Goal: Information Seeking & Learning: Learn about a topic

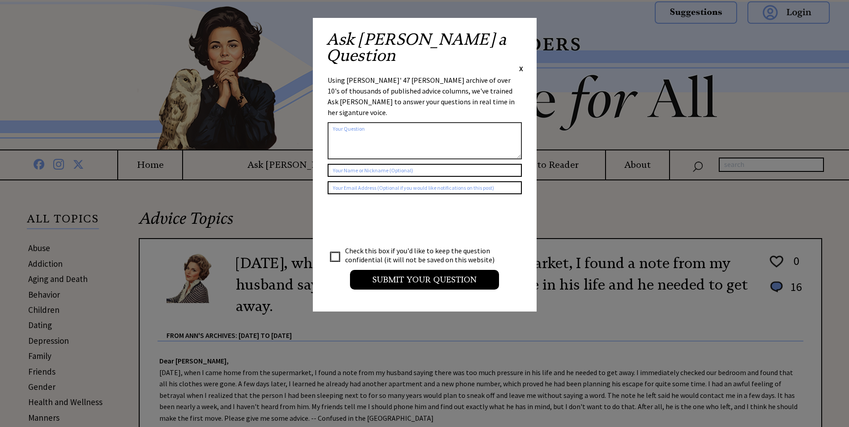
click at [522, 64] on span "X" at bounding box center [521, 68] width 4 height 9
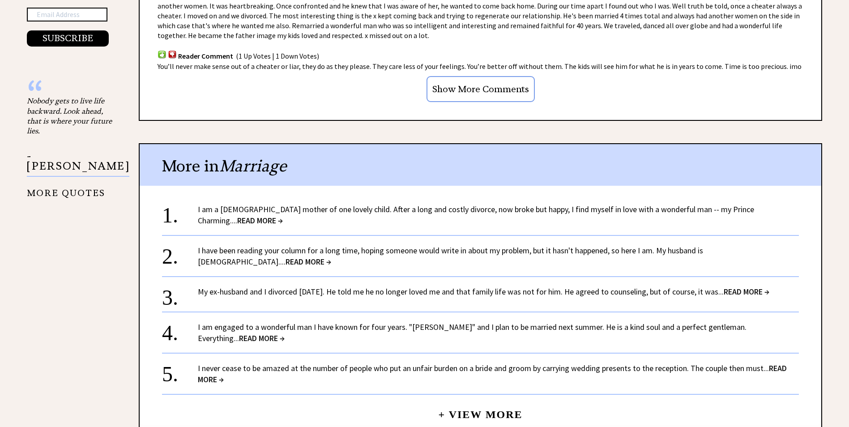
scroll to position [760, 0]
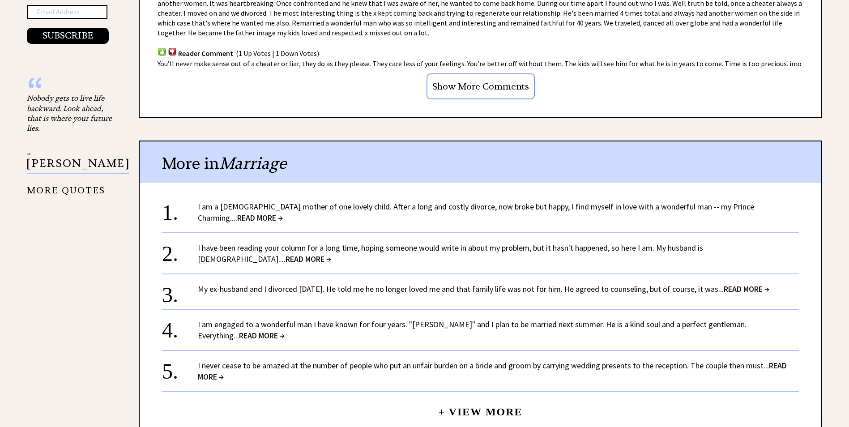
click at [283, 212] on span "READ MORE →" at bounding box center [260, 217] width 46 height 10
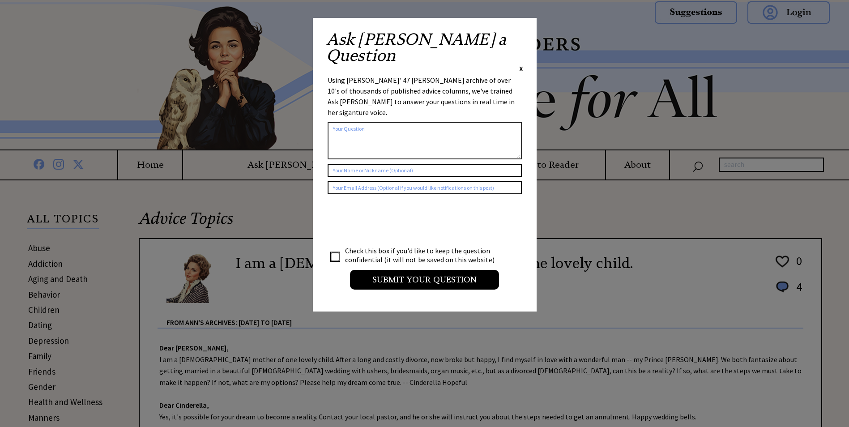
click at [522, 64] on span "X" at bounding box center [521, 68] width 4 height 9
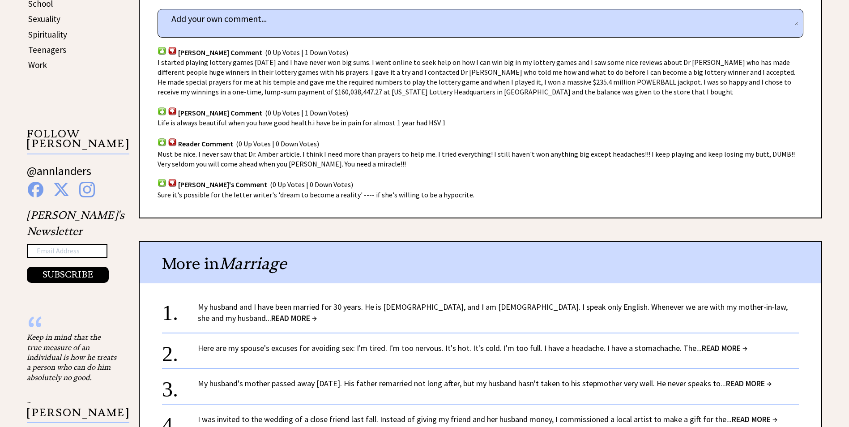
scroll to position [626, 0]
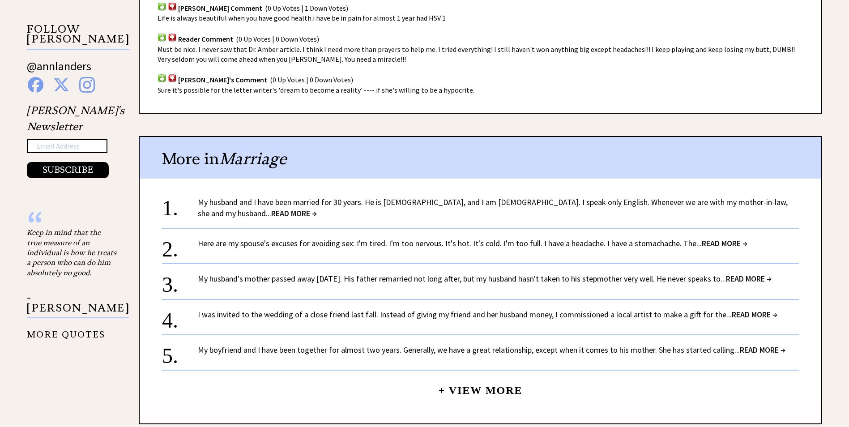
click at [738, 313] on span "READ MORE →" at bounding box center [754, 314] width 46 height 10
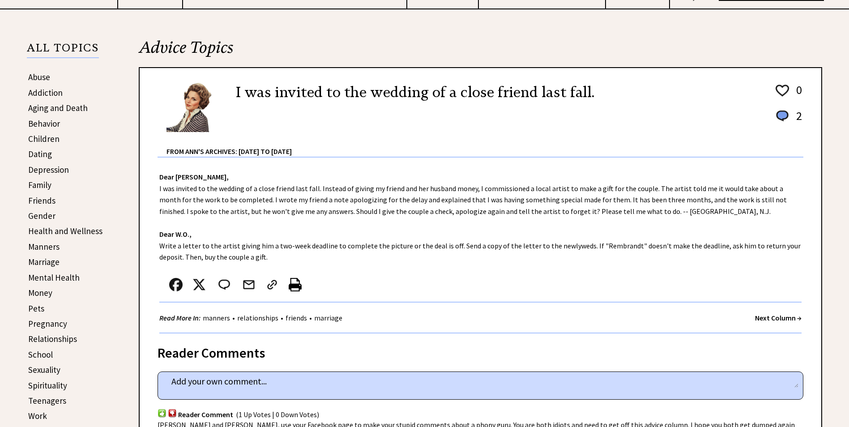
scroll to position [179, 0]
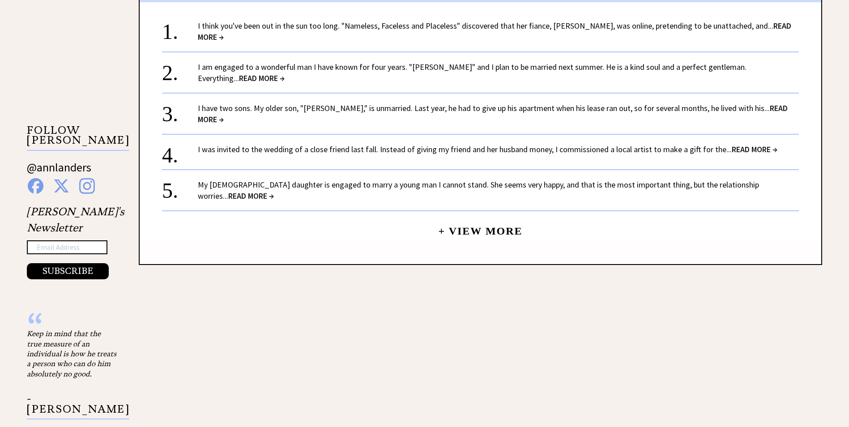
scroll to position [805, 0]
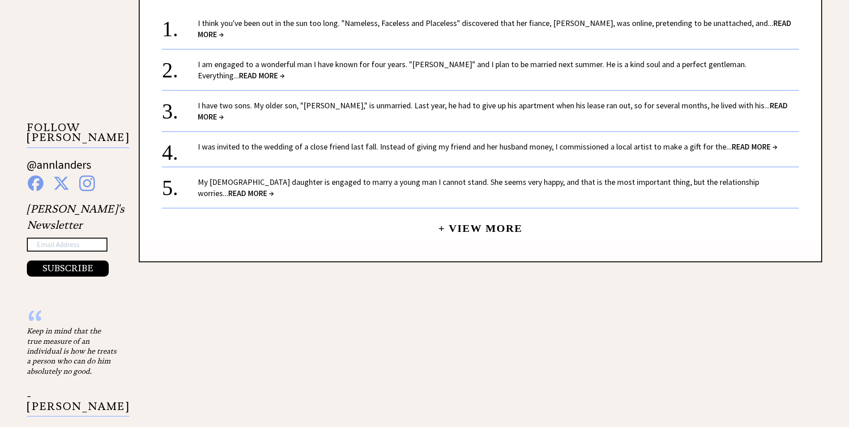
click at [471, 216] on link "+ View More" at bounding box center [480, 224] width 84 height 19
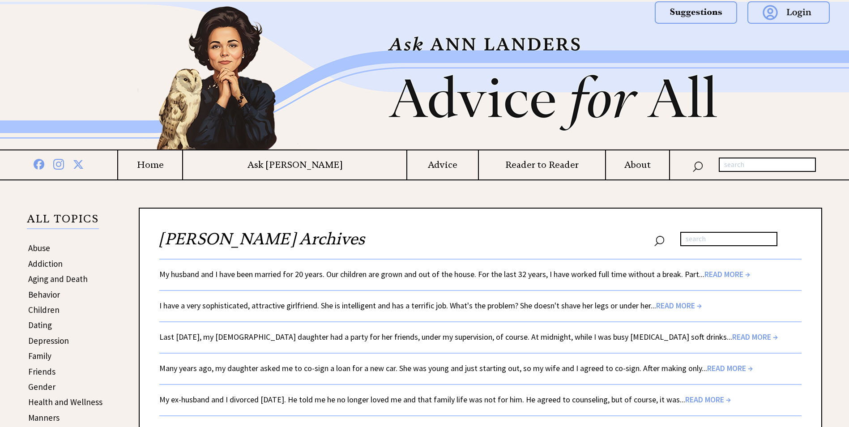
click at [556, 340] on link "Last New Year's Eve, my 15-year-old daughter had a party for her friends, under…" at bounding box center [468, 336] width 618 height 10
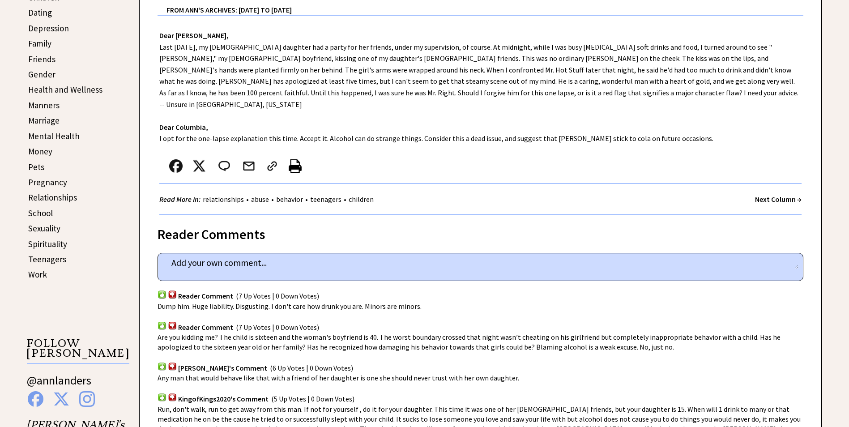
scroll to position [313, 0]
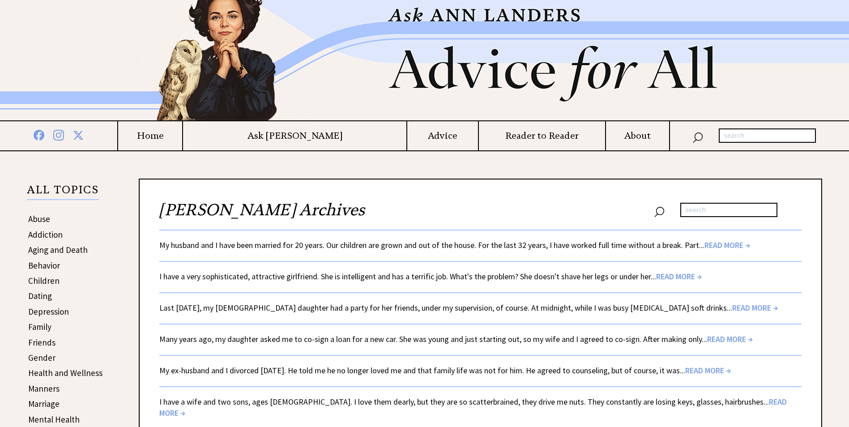
scroll to position [45, 0]
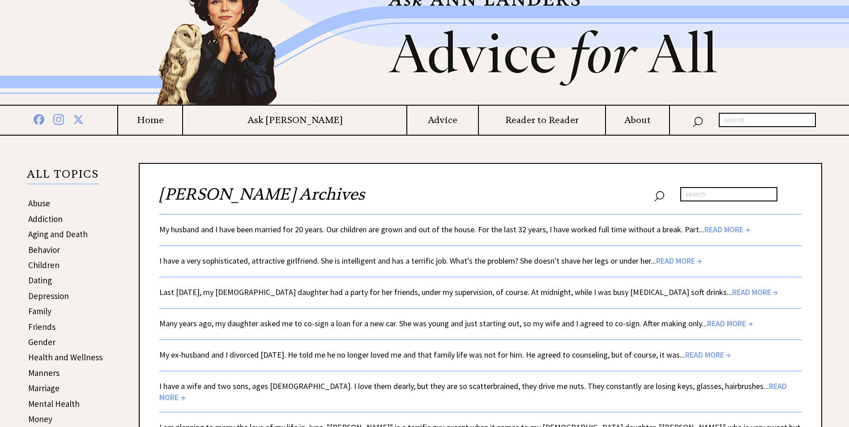
click at [507, 259] on link "I have a very sophisticated, attractive girlfriend. She is intelligent and has …" at bounding box center [430, 260] width 542 height 10
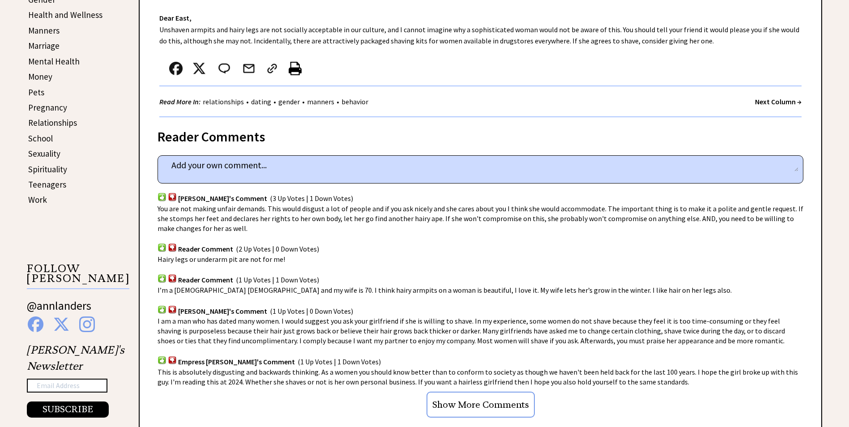
scroll to position [403, 0]
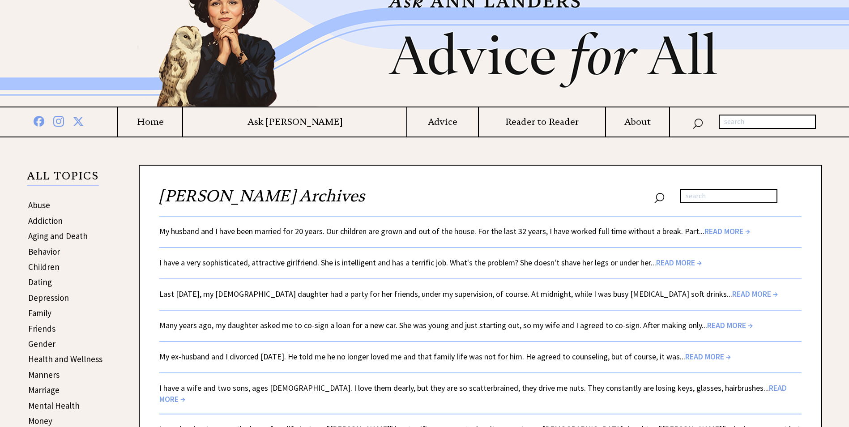
scroll to position [45, 0]
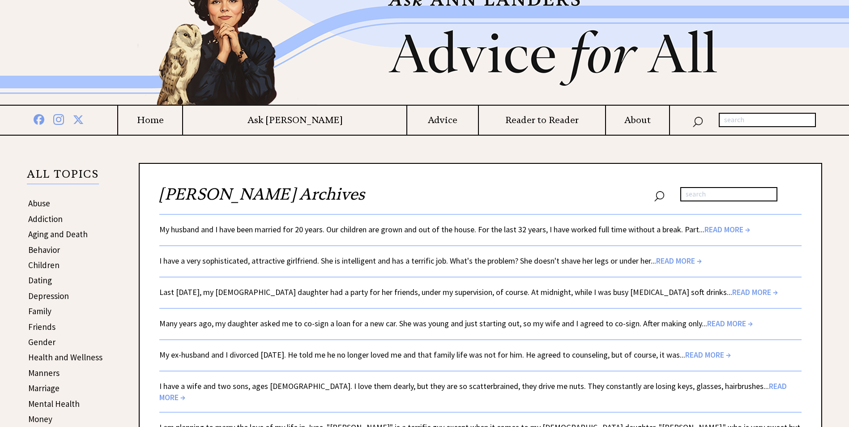
click at [350, 320] on link "Many years ago, my daughter asked me to co-sign a loan for a new car. She was y…" at bounding box center [455, 323] width 593 height 10
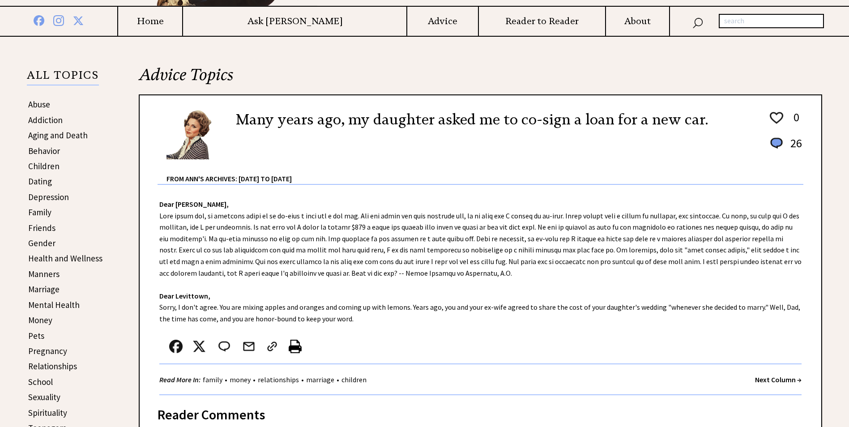
scroll to position [179, 0]
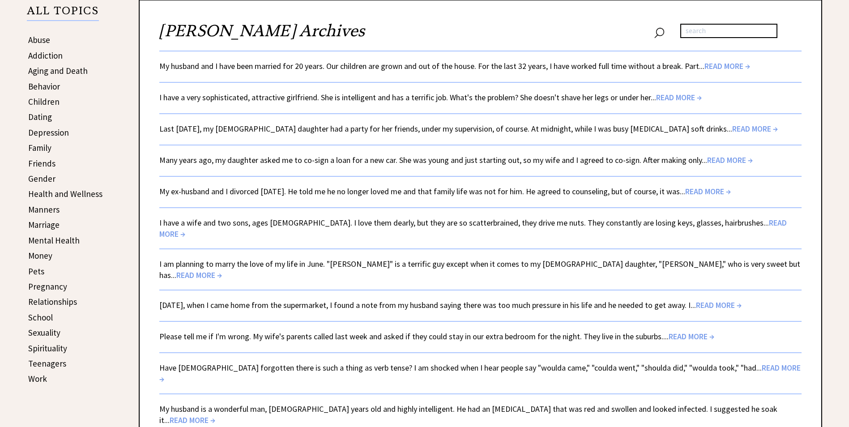
scroll to position [224, 0]
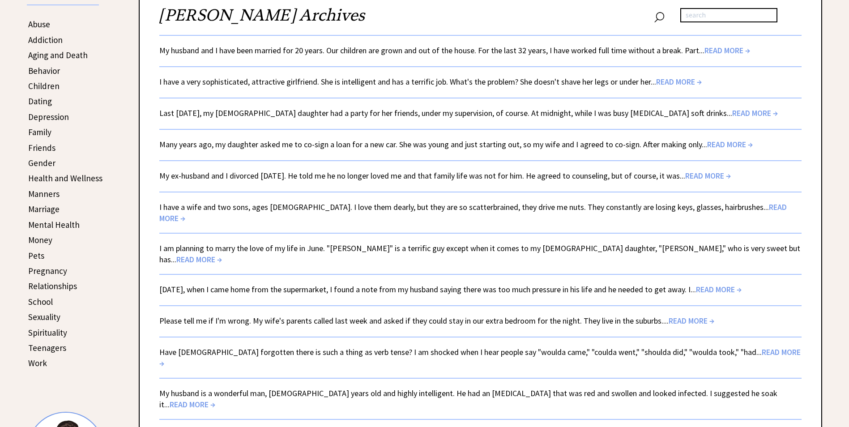
click at [401, 315] on link "Please tell me if I'm wrong. My wife's parents called last week and asked if th…" at bounding box center [436, 320] width 555 height 10
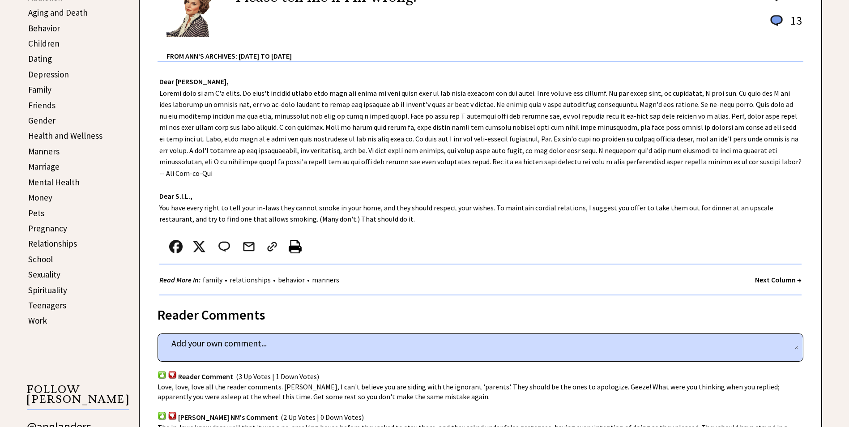
scroll to position [268, 0]
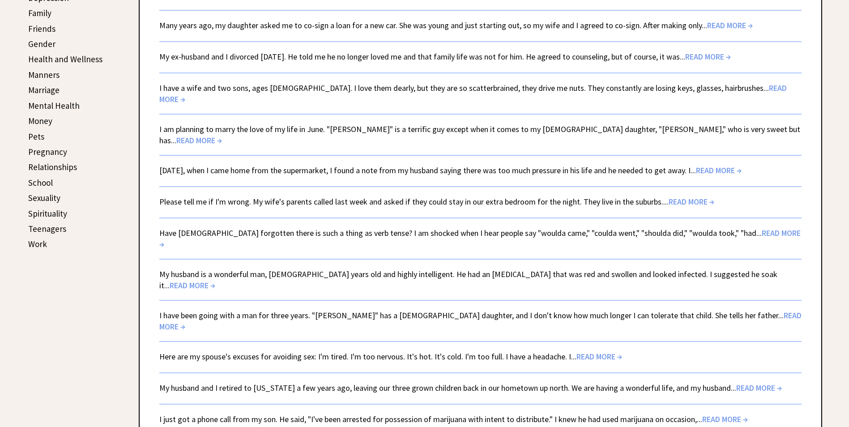
scroll to position [358, 0]
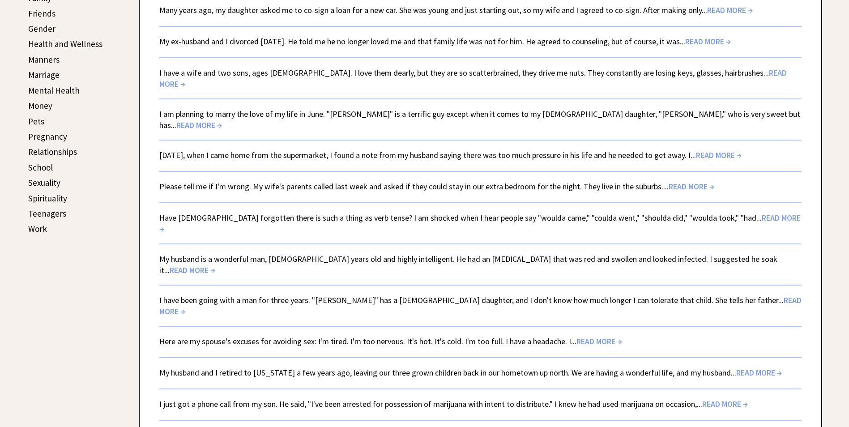
click at [492, 336] on link "Here are my spouse's excuses for avoiding sex: I'm tired. I'm too nervous. It's…" at bounding box center [390, 341] width 463 height 10
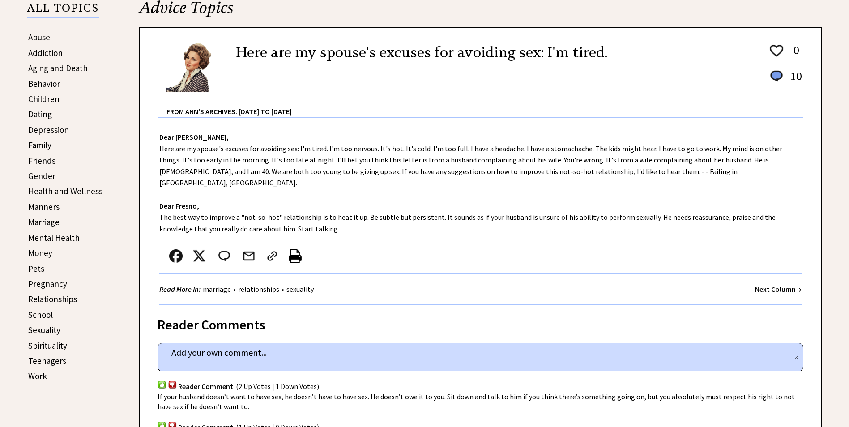
scroll to position [268, 0]
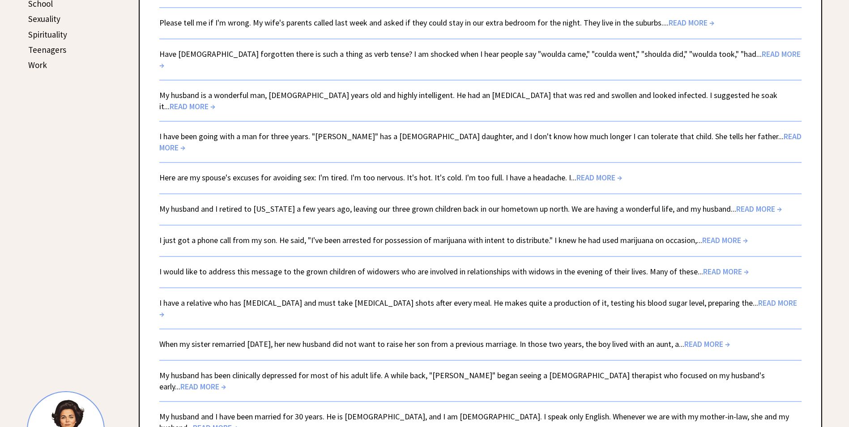
scroll to position [537, 0]
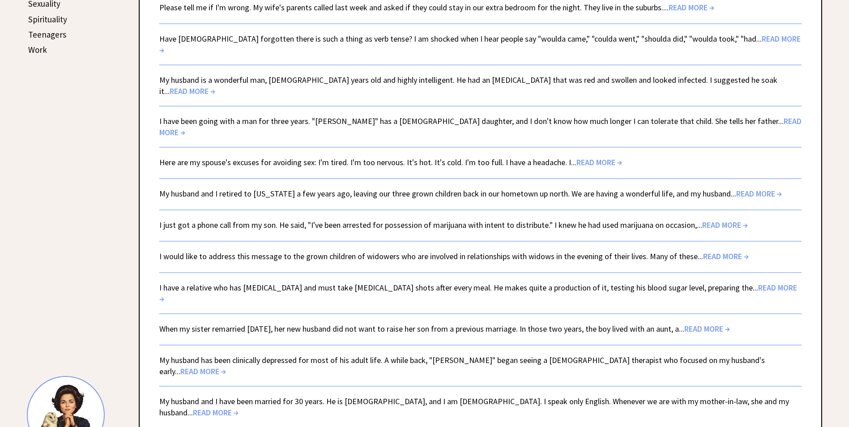
click at [450, 396] on link "My husband and I have been married for 30 years. He is Italian, and I am Canadi…" at bounding box center [473, 406] width 629 height 21
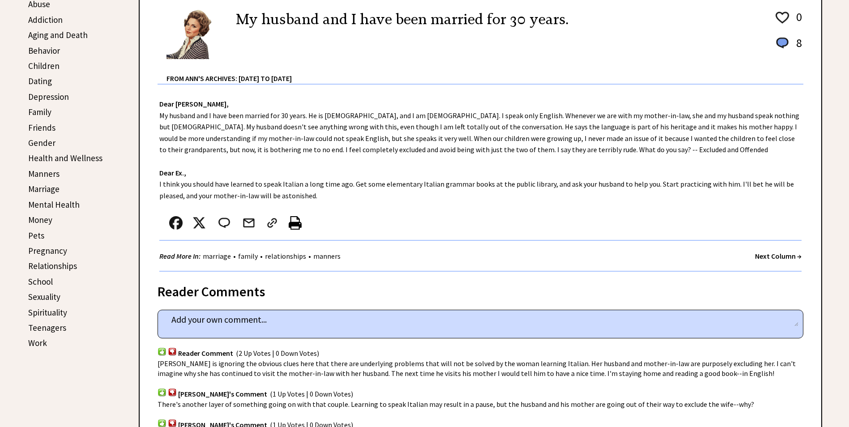
scroll to position [89, 0]
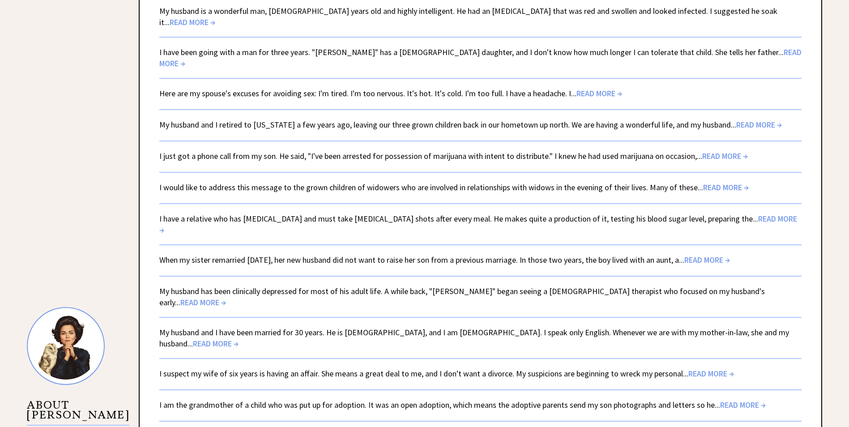
scroll to position [537, 0]
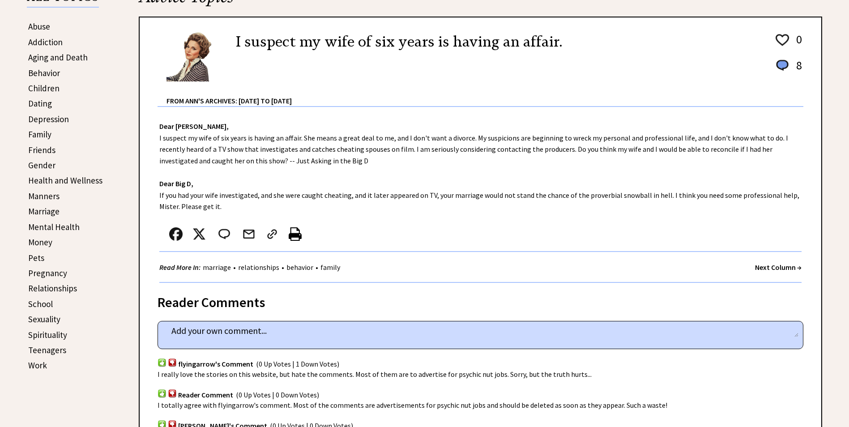
scroll to position [224, 0]
